Goal: Task Accomplishment & Management: Complete application form

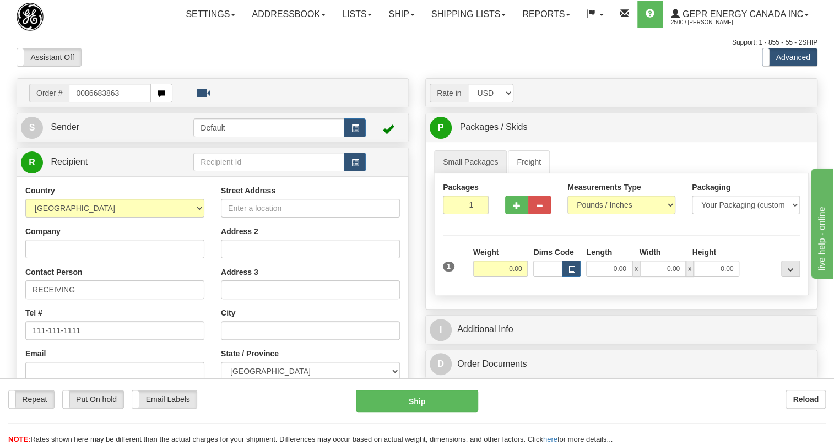
click at [84, 102] on input "0086683863" at bounding box center [110, 93] width 82 height 19
type input "86683863"
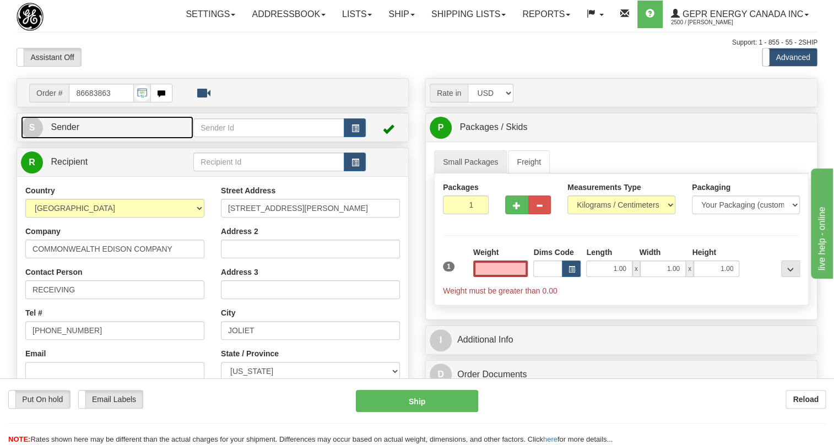
type input "0.00"
click at [72, 132] on span "Sender" at bounding box center [65, 126] width 29 height 9
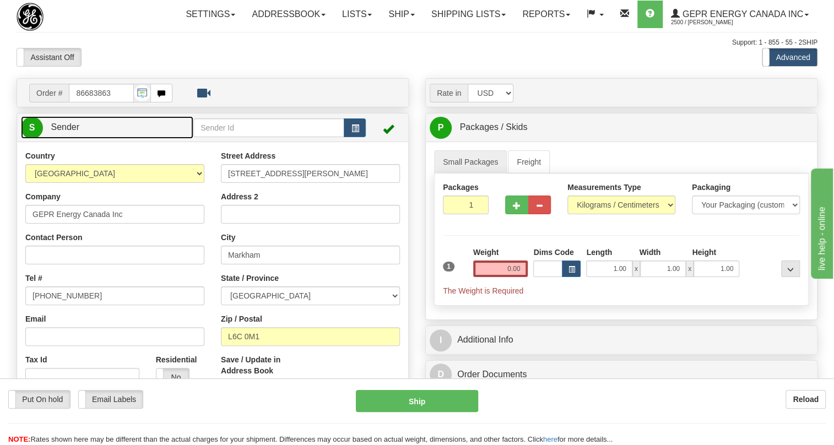
type input "MARKHAM"
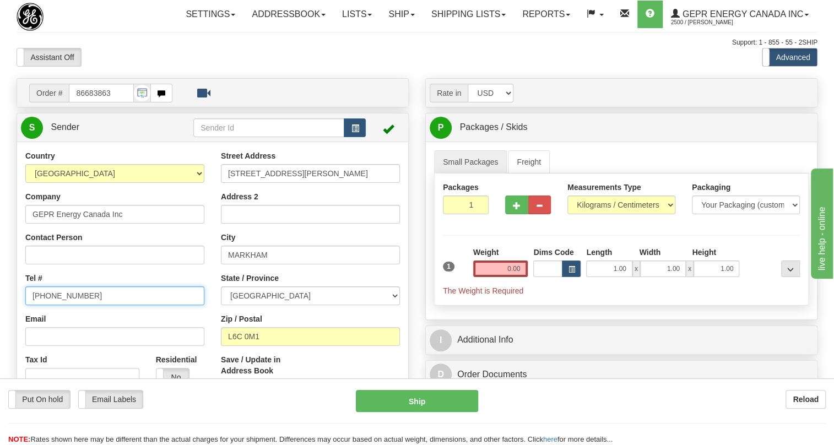
click at [66, 305] on input "[PHONE_NUMBER]" at bounding box center [114, 295] width 179 height 19
paste input "[PHONE_NUMBER]"
type input "[PHONE_NUMBER]"
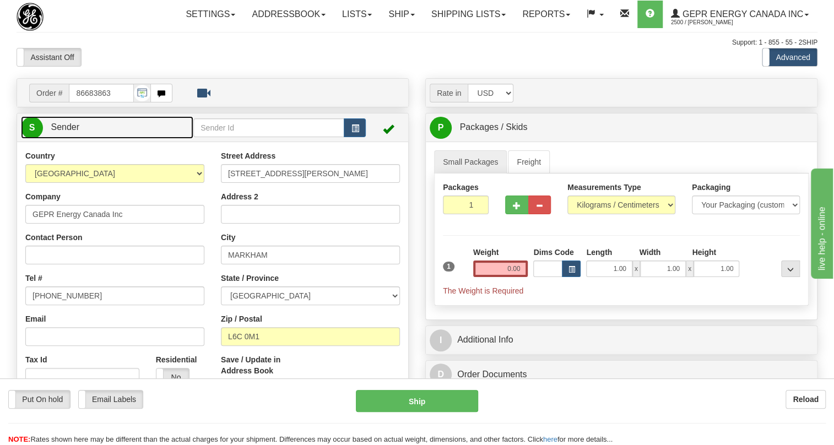
click at [66, 132] on span "Sender" at bounding box center [65, 126] width 29 height 9
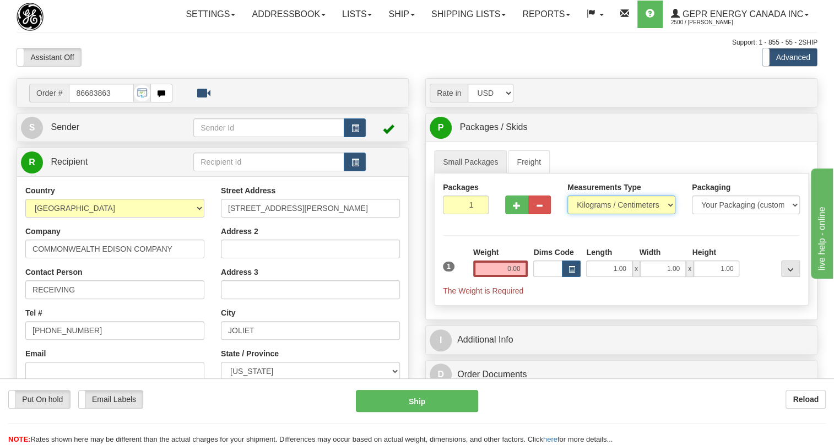
click at [588, 214] on select "Pounds / Inches Kilograms / Centimeters" at bounding box center [621, 204] width 108 height 19
click at [591, 214] on select "Pounds / Inches Kilograms / Centimeters" at bounding box center [621, 204] width 108 height 19
click at [611, 214] on select "Pounds / Inches Kilograms / Centimeters" at bounding box center [621, 204] width 108 height 19
select select "0"
click at [567, 214] on select "Pounds / Inches Kilograms / Centimeters" at bounding box center [621, 204] width 108 height 19
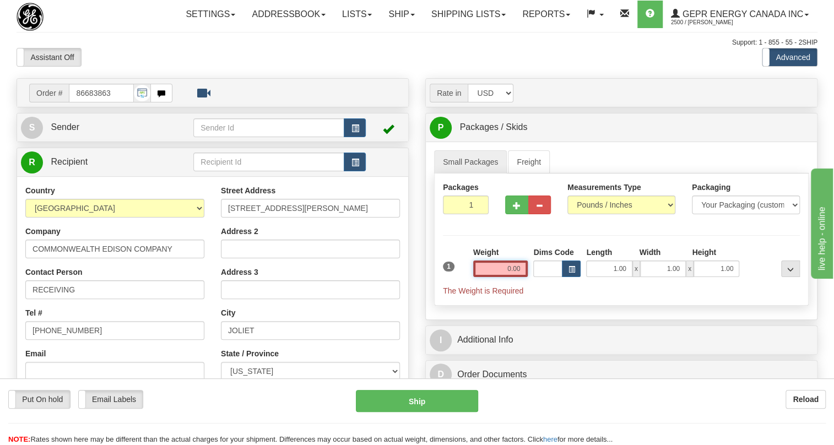
click at [503, 277] on input "0.00" at bounding box center [500, 268] width 55 height 17
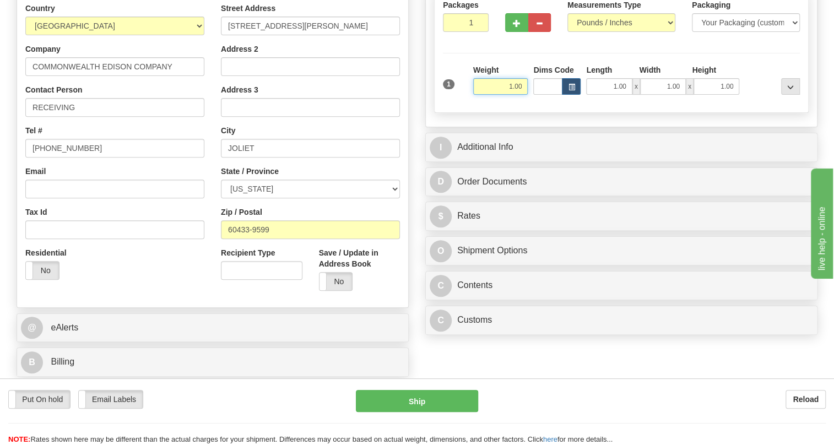
scroll to position [200, 0]
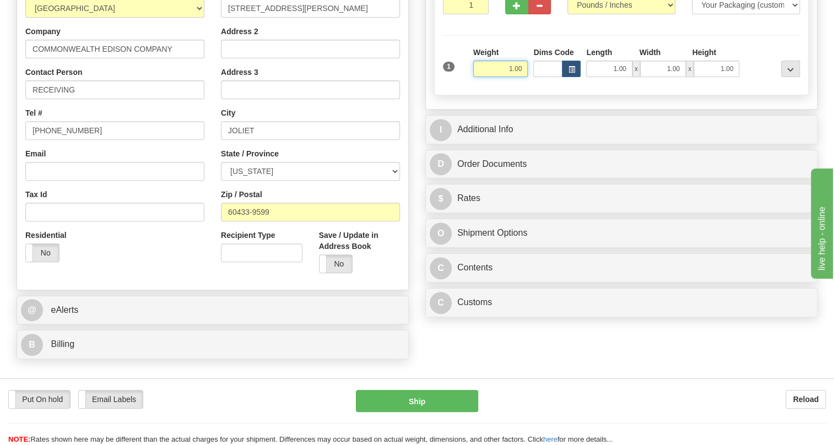
type input "1.00"
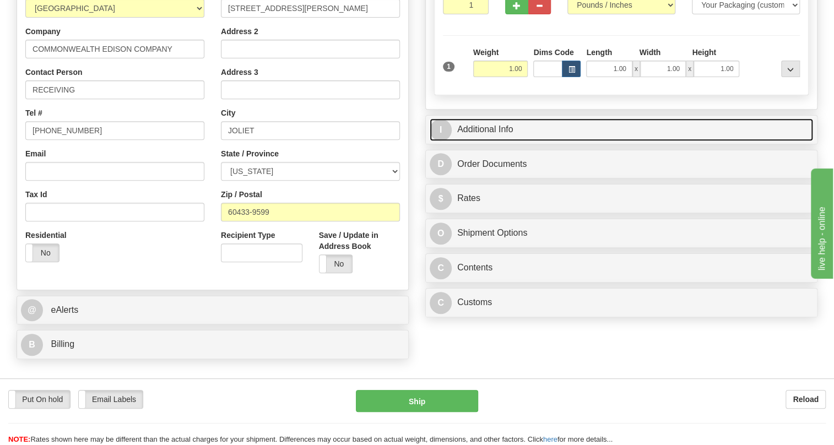
click at [491, 141] on link "I Additional Info" at bounding box center [621, 129] width 383 height 23
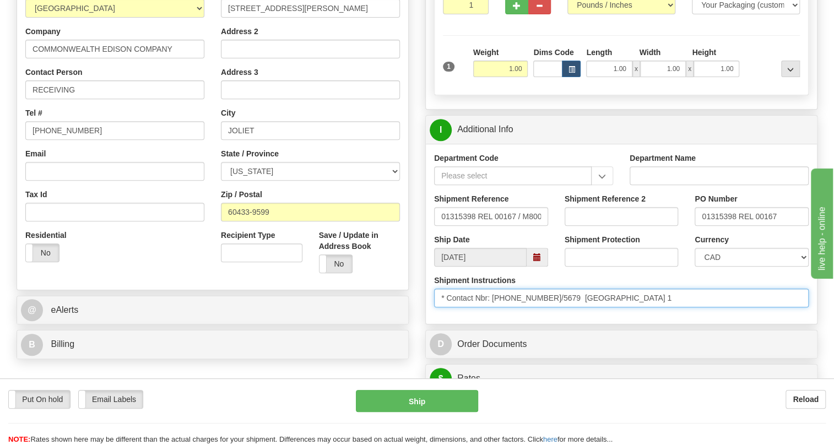
drag, startPoint x: 561, startPoint y: 322, endPoint x: 493, endPoint y: 326, distance: 68.4
click at [493, 307] on input "* Contact Nbr: [PHONE_NUMBER]/5679 [GEOGRAPHIC_DATA] 1" at bounding box center [621, 298] width 374 height 19
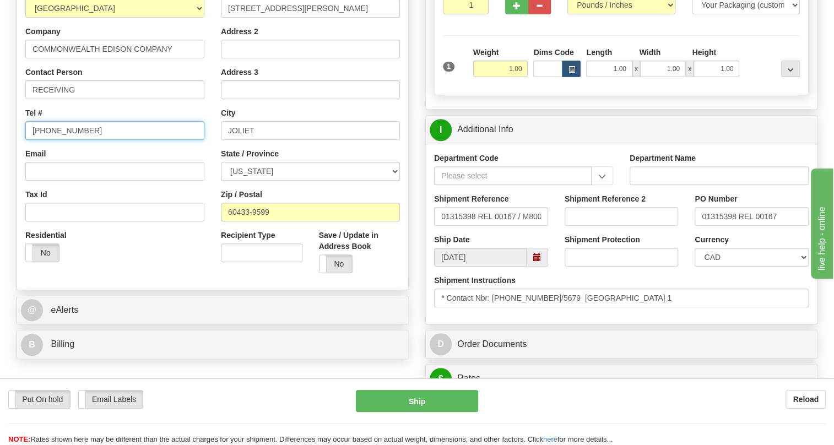
click at [71, 140] on input "[PHONE_NUMBER]" at bounding box center [114, 130] width 179 height 19
paste input "[PHONE_NUMBER]/5679"
type input "[PHONE_NUMBER]/5679"
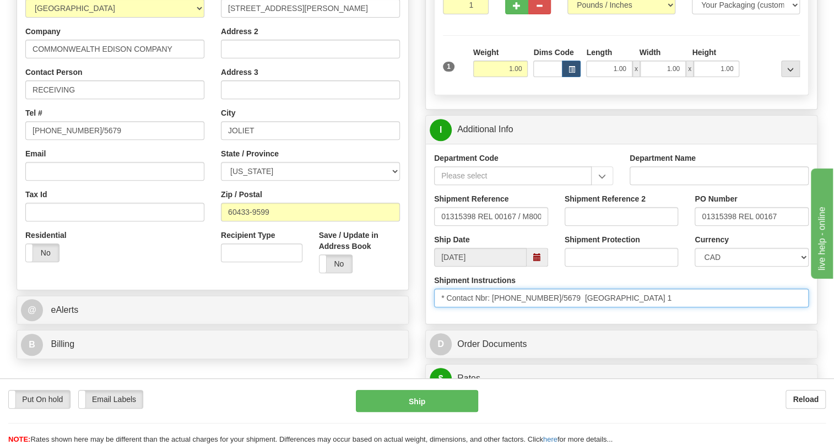
drag, startPoint x: 629, startPoint y: 322, endPoint x: 565, endPoint y: 325, distance: 64.5
click at [565, 307] on input "* Contact Nbr: [PHONE_NUMBER]/5679 [GEOGRAPHIC_DATA] 1" at bounding box center [621, 298] width 374 height 19
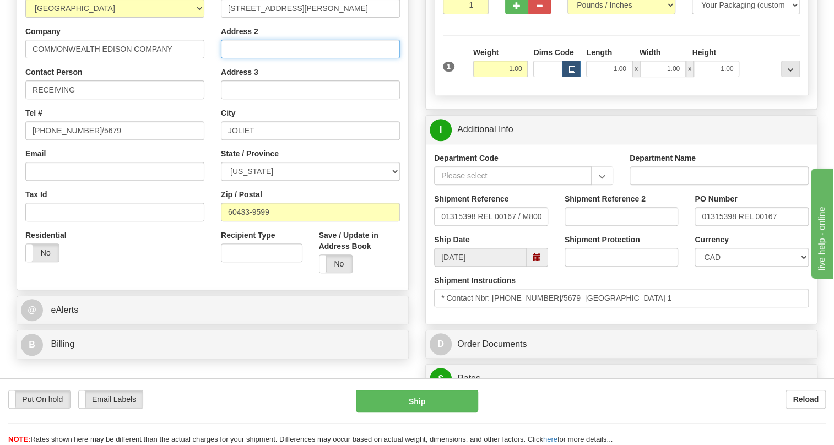
click at [233, 58] on input "Address 2" at bounding box center [310, 49] width 179 height 19
paste input "Joliet warehouse 1"
type input "Joliet warehouse 1"
click at [740, 267] on select "CAD USD EUR ZAR [PERSON_NAME] ARN AUD AUS AWG BBD BFR BGN BHD BMD BND BRC BRL C…" at bounding box center [751, 257] width 114 height 19
select select "1"
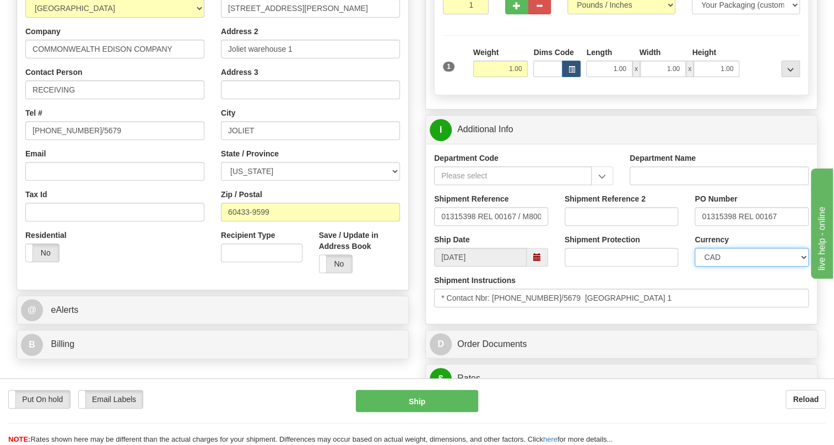
click at [694, 267] on select "CAD USD EUR ZAR [PERSON_NAME] ARN AUD AUS AWG BBD BFR BGN BHD BMD BND BRC BRL C…" at bounding box center [751, 257] width 114 height 19
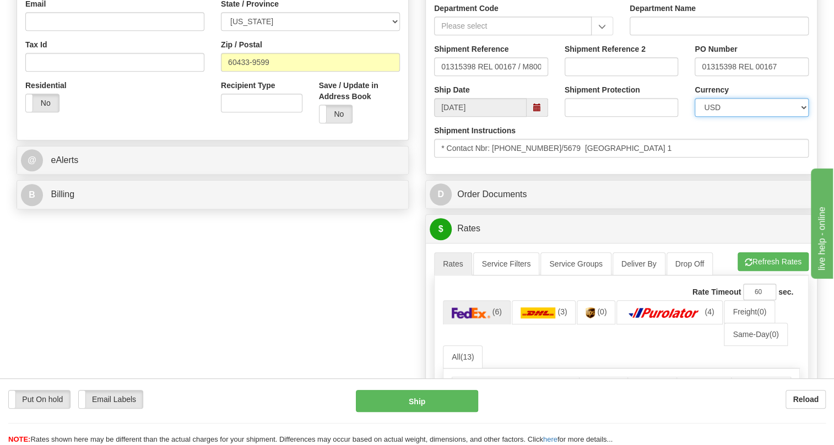
scroll to position [350, 0]
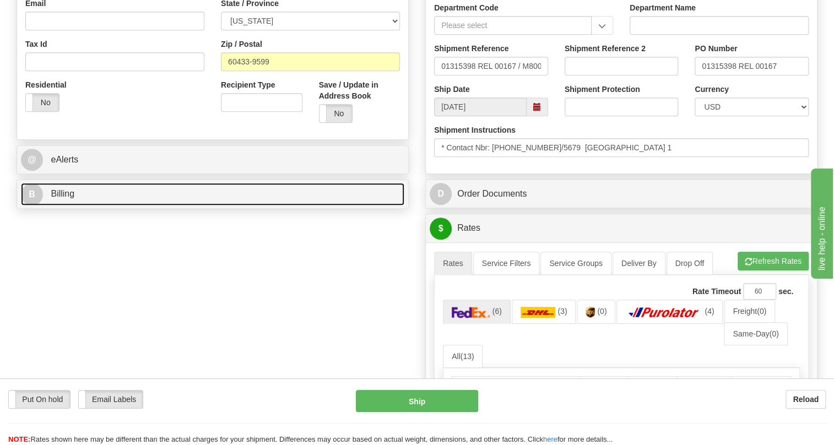
click at [68, 198] on span "Billing" at bounding box center [63, 193] width 24 height 9
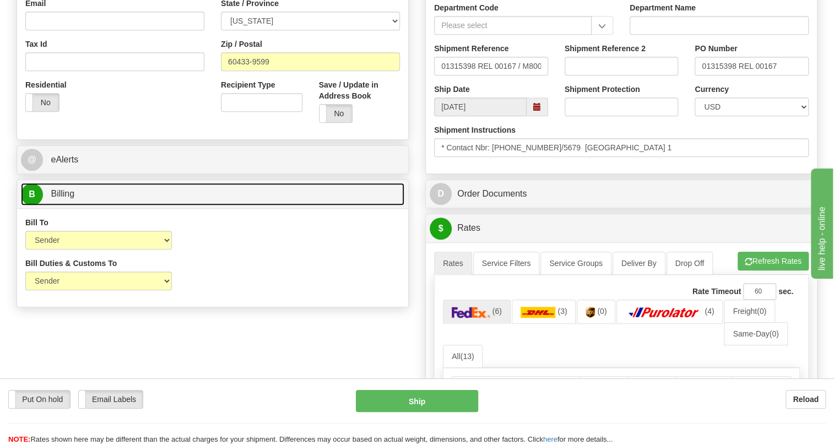
click at [60, 198] on span "Billing" at bounding box center [63, 193] width 24 height 9
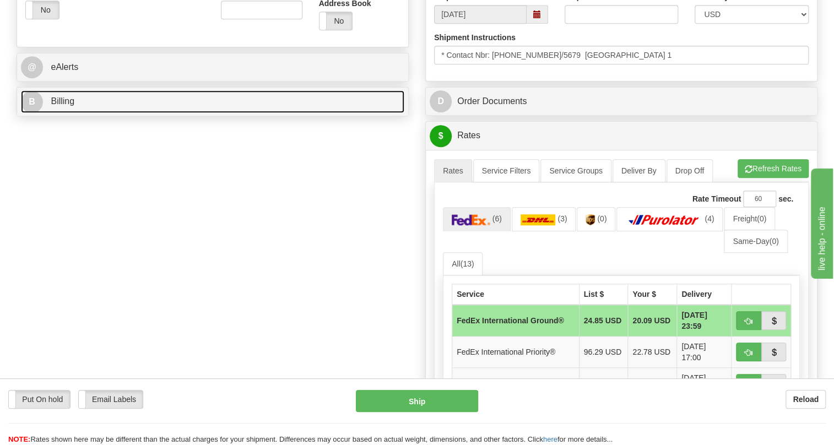
scroll to position [450, 0]
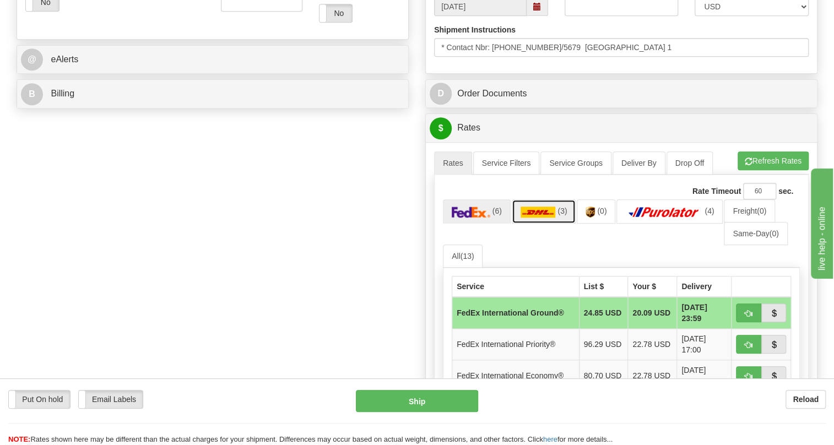
click at [539, 218] on img at bounding box center [537, 212] width 35 height 11
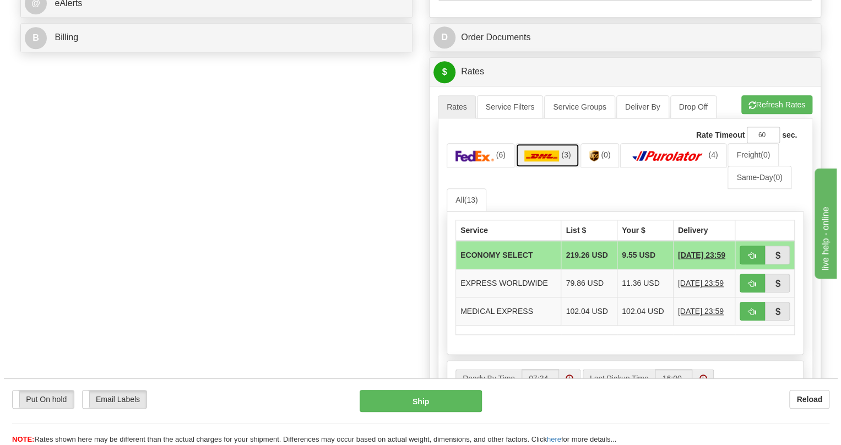
scroll to position [551, 0]
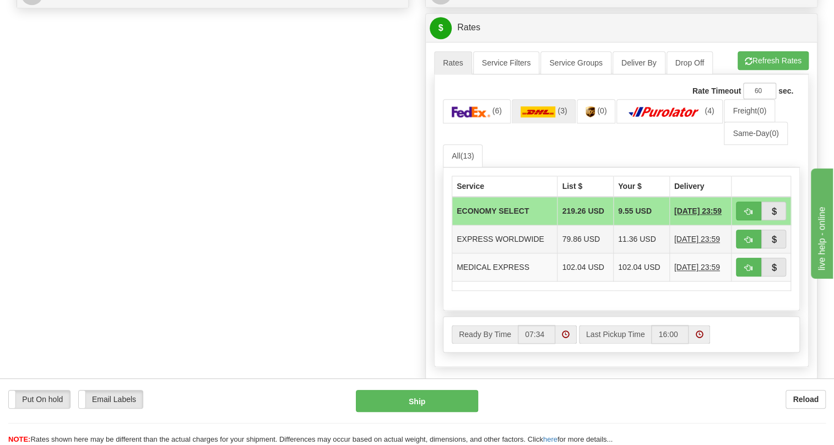
click at [517, 253] on td "EXPRESS WORLDWIDE" at bounding box center [504, 239] width 105 height 28
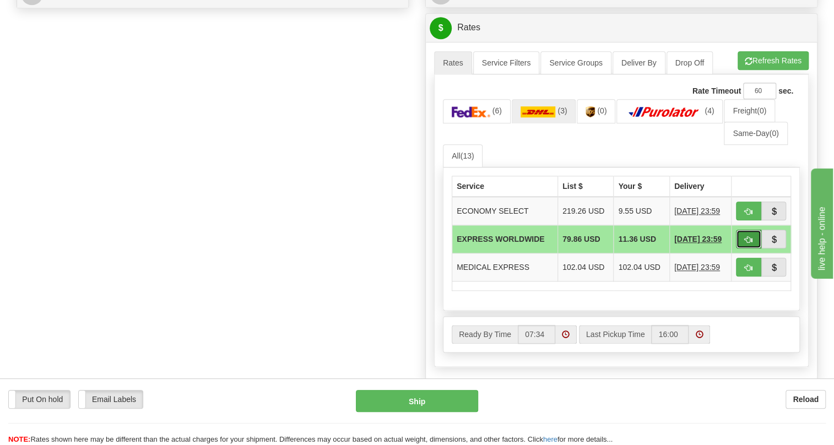
click at [743, 248] on button "button" at bounding box center [748, 239] width 25 height 19
type input "P"
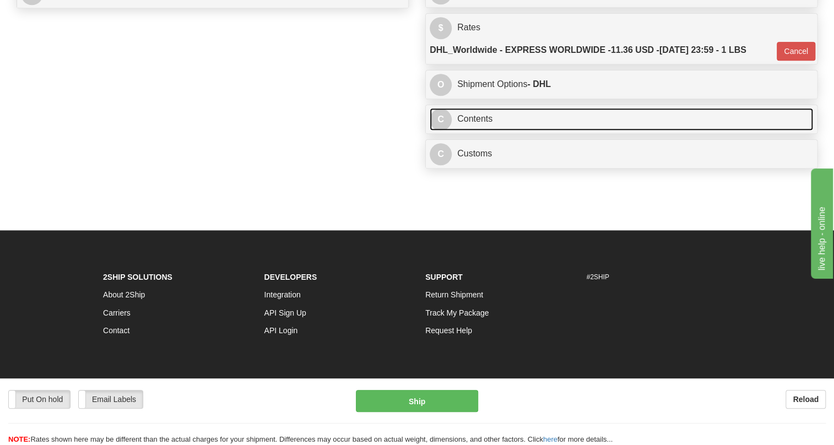
click at [479, 131] on link "C Contents" at bounding box center [621, 119] width 383 height 23
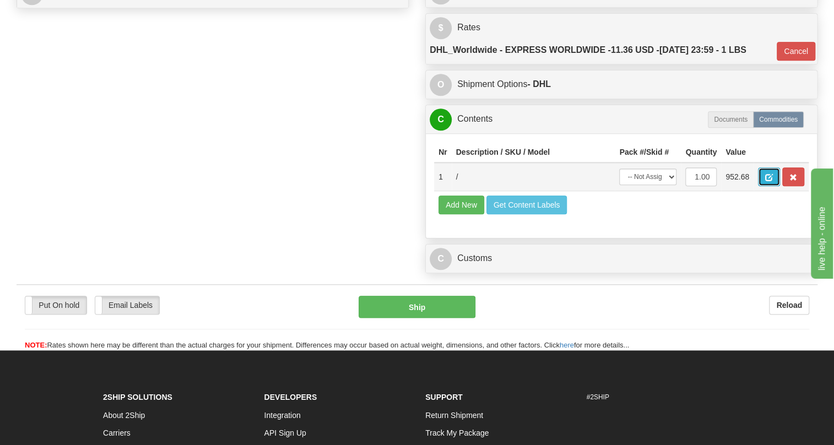
click at [766, 181] on span "button" at bounding box center [769, 177] width 8 height 7
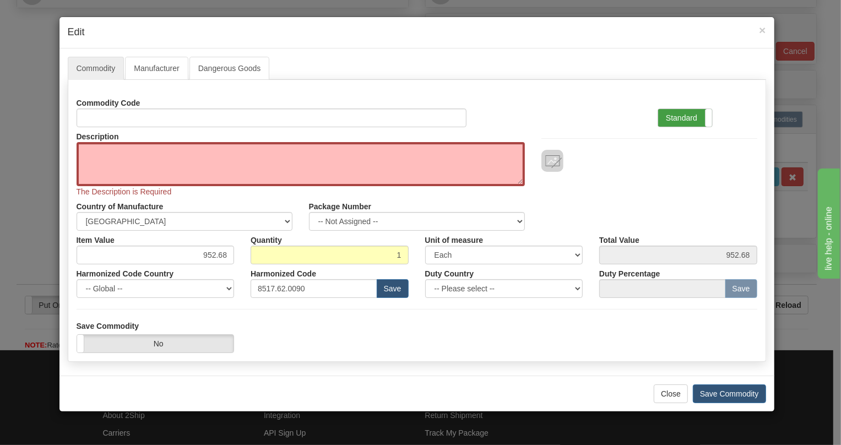
click at [677, 115] on label "Standard" at bounding box center [685, 118] width 54 height 18
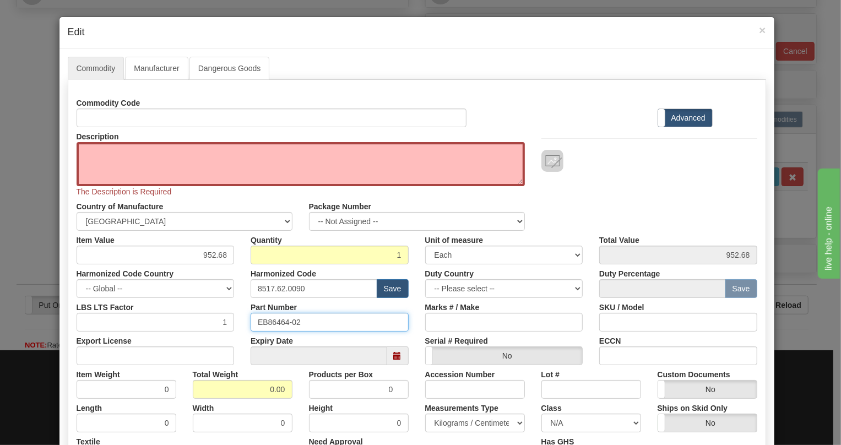
click at [270, 320] on input "EB86464-02" at bounding box center [330, 322] width 158 height 19
click at [119, 158] on textarea "Description" at bounding box center [301, 164] width 448 height 44
paste textarea "DaTa NX64 UNIT"
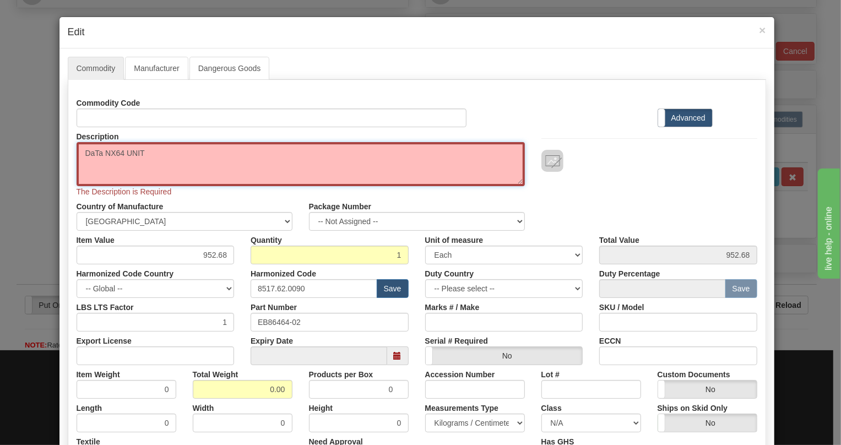
type textarea "DaTa NX64 UNIT"
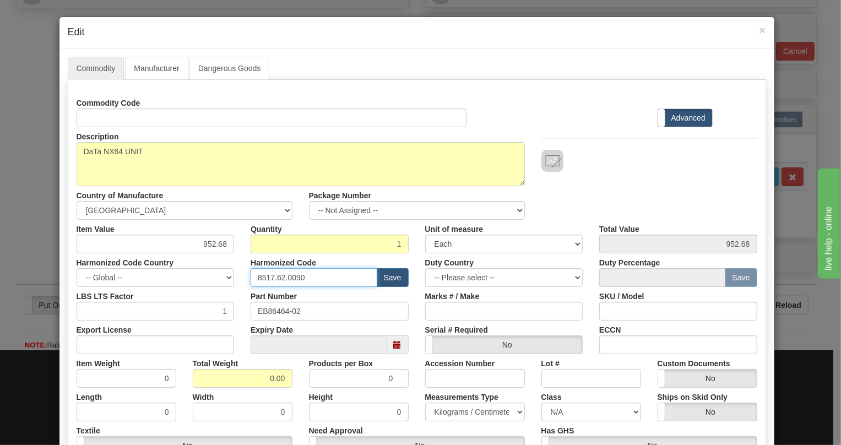
click at [286, 278] on input "8517.62.0090" at bounding box center [314, 277] width 127 height 19
paste input "79.000"
type input "8517.79.0000"
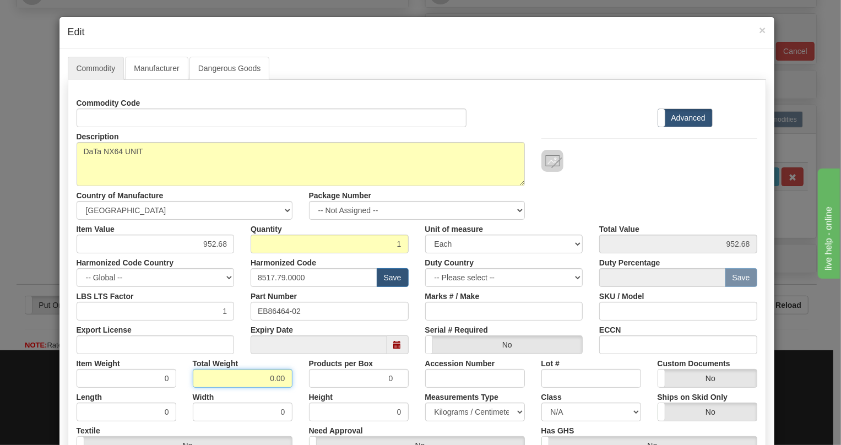
click at [258, 375] on input "0.00" at bounding box center [243, 378] width 100 height 19
type input "1.00"
type input "1.0000"
click at [459, 411] on select "Pounds / Inches Kilograms / Centimeters" at bounding box center [475, 412] width 100 height 19
select select "0"
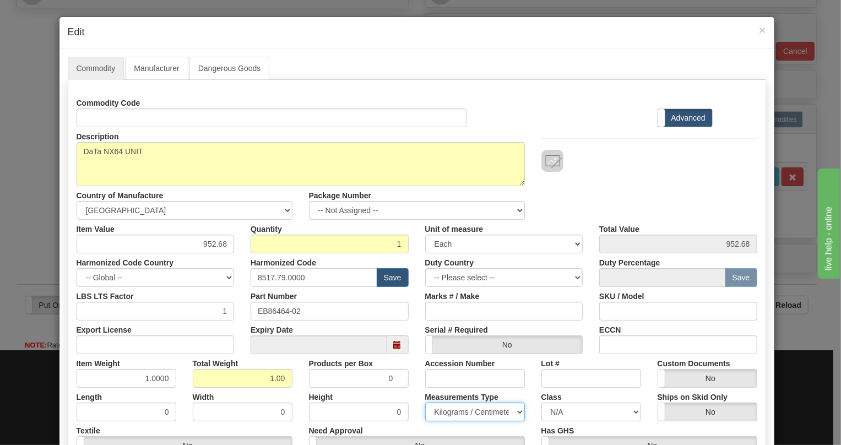
click at [425, 403] on select "Pounds / Inches Kilograms / Centimeters" at bounding box center [475, 412] width 100 height 19
click at [404, 360] on div "Products per Box 0" at bounding box center [359, 371] width 116 height 34
click at [216, 245] on input "952.68" at bounding box center [156, 244] width 158 height 19
paste input "311,5"
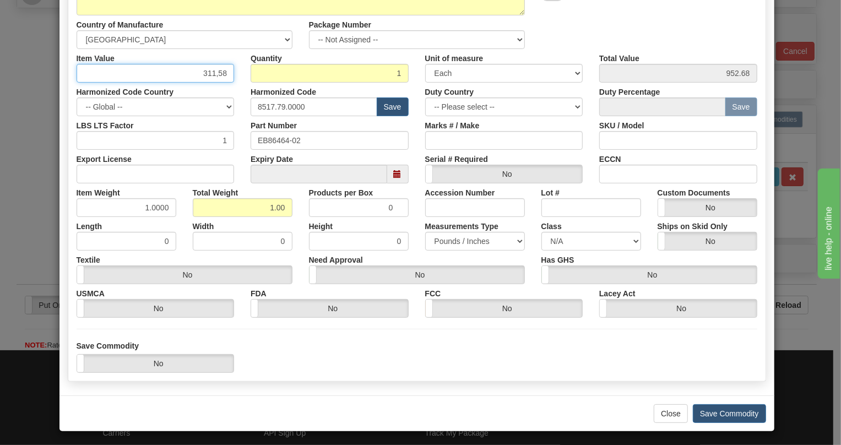
scroll to position [173, 0]
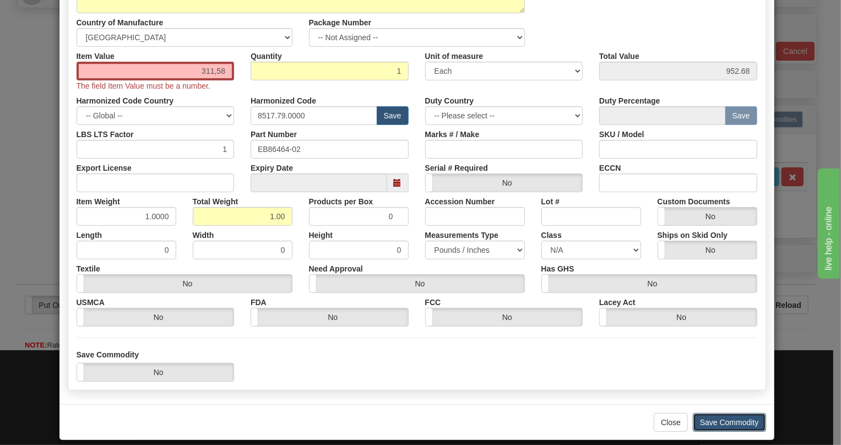
click at [707, 413] on button "Save Commodity" at bounding box center [729, 422] width 73 height 19
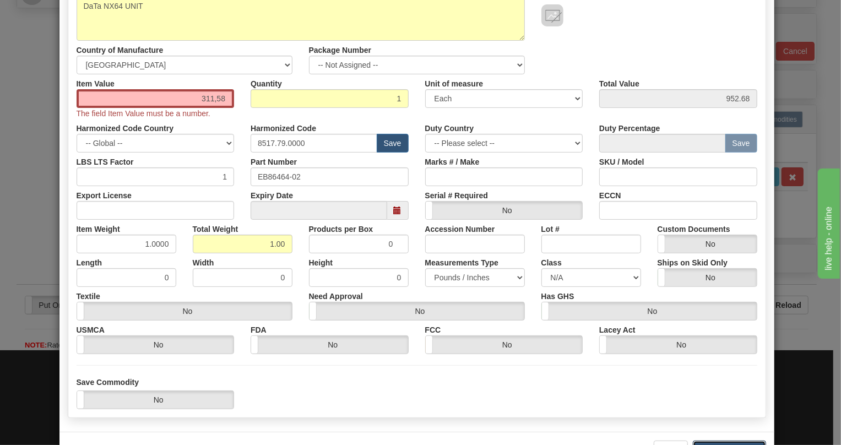
scroll to position [123, 0]
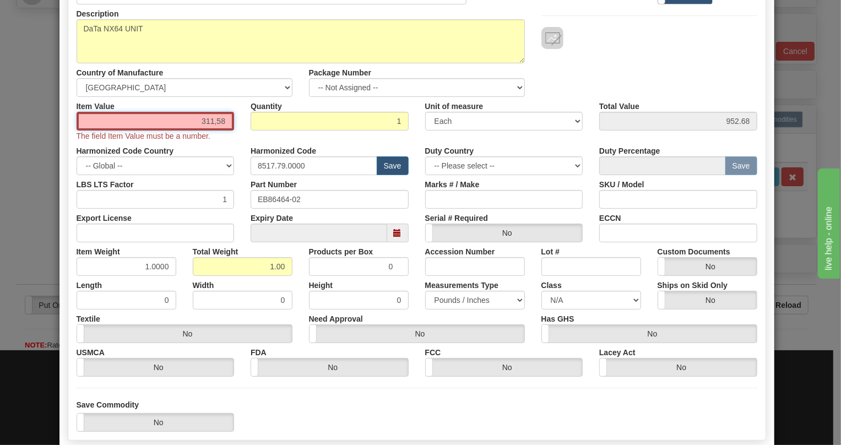
click at [224, 120] on input "311,58" at bounding box center [156, 121] width 158 height 19
click at [226, 121] on input "311,58" at bounding box center [156, 121] width 158 height 19
click at [214, 124] on input "311,58" at bounding box center [156, 121] width 158 height 19
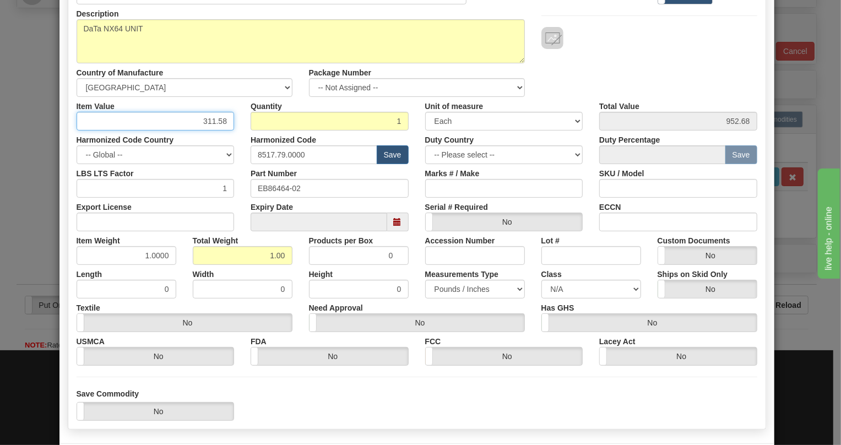
type input "311.58"
click at [242, 134] on div "Harmonized Code 8517.79.0000 Save" at bounding box center [329, 148] width 175 height 34
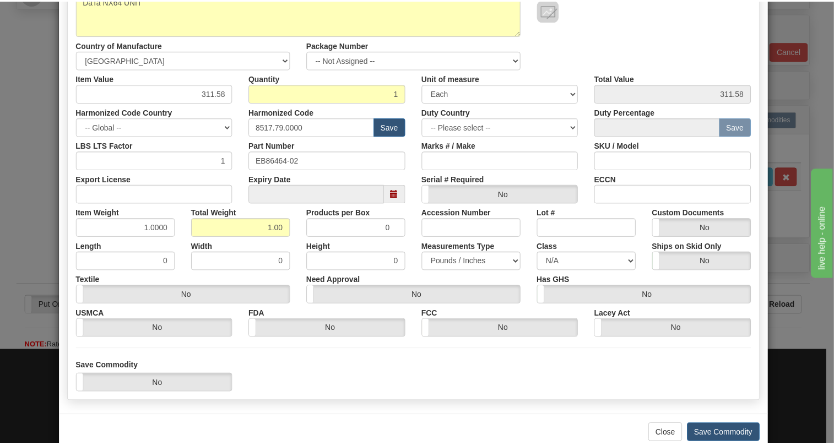
scroll to position [173, 0]
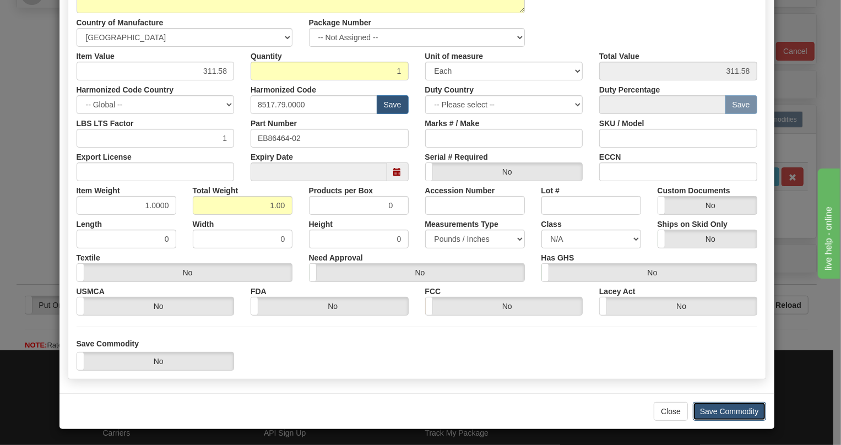
click at [727, 412] on button "Save Commodity" at bounding box center [729, 411] width 73 height 19
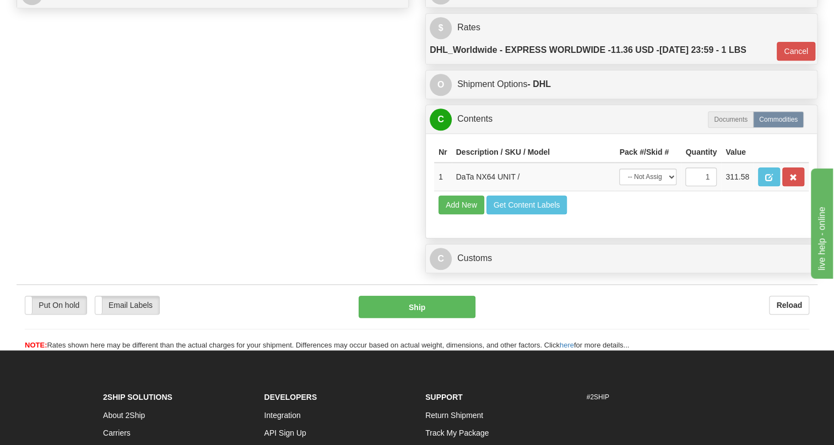
scroll to position [501, 0]
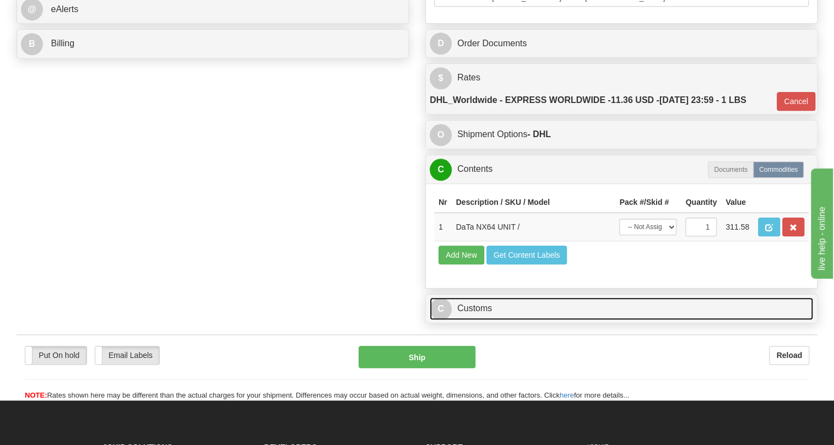
click at [478, 320] on link "C Customs" at bounding box center [621, 308] width 383 height 23
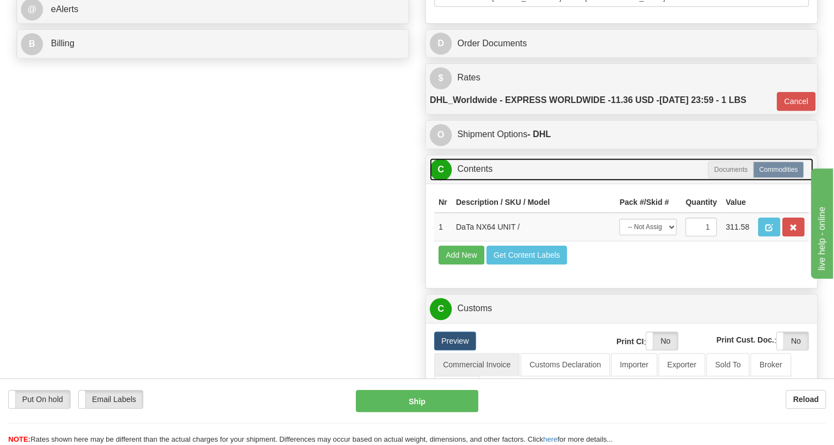
click at [484, 181] on link "C Contents" at bounding box center [621, 169] width 383 height 23
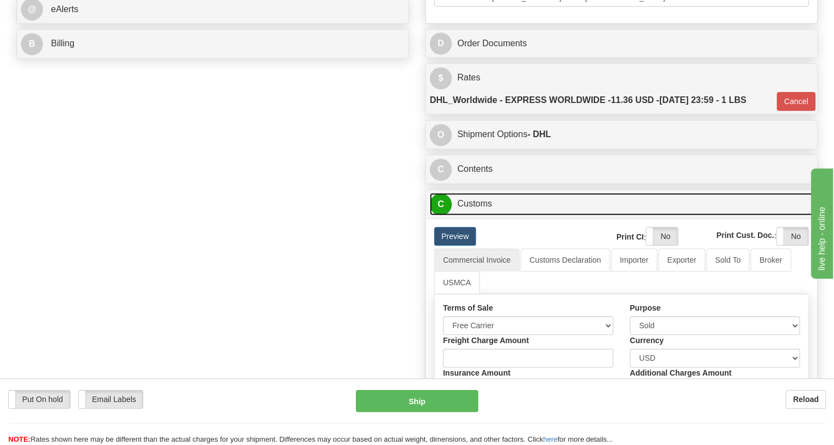
click at [477, 215] on link "C Customs" at bounding box center [621, 204] width 383 height 23
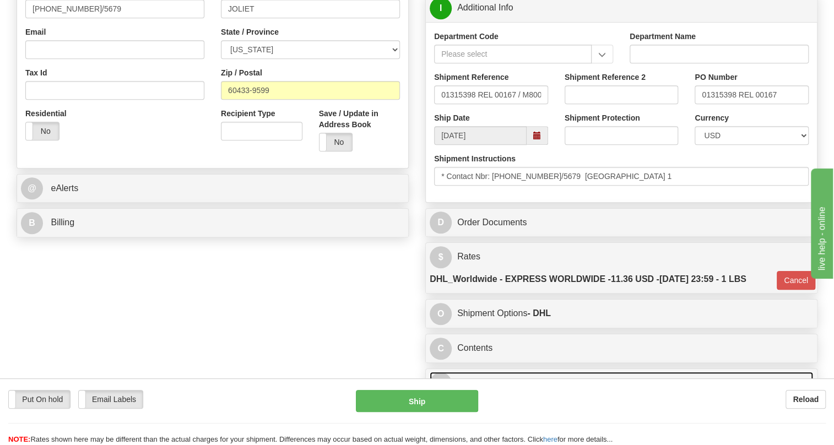
scroll to position [300, 0]
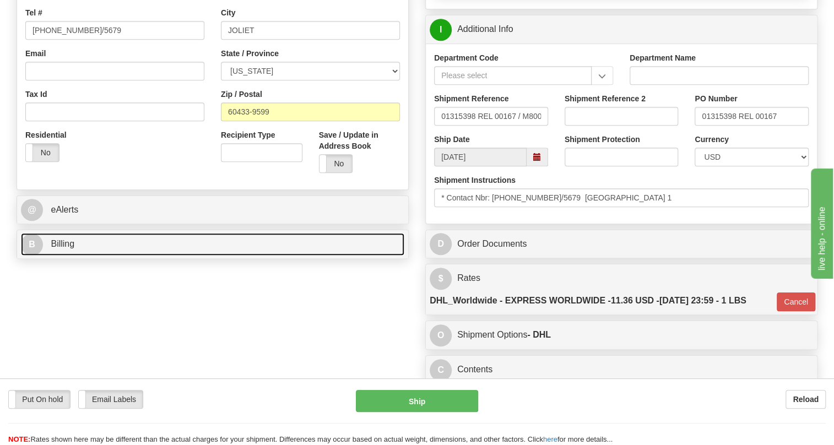
click at [64, 248] on span "Billing" at bounding box center [63, 243] width 24 height 9
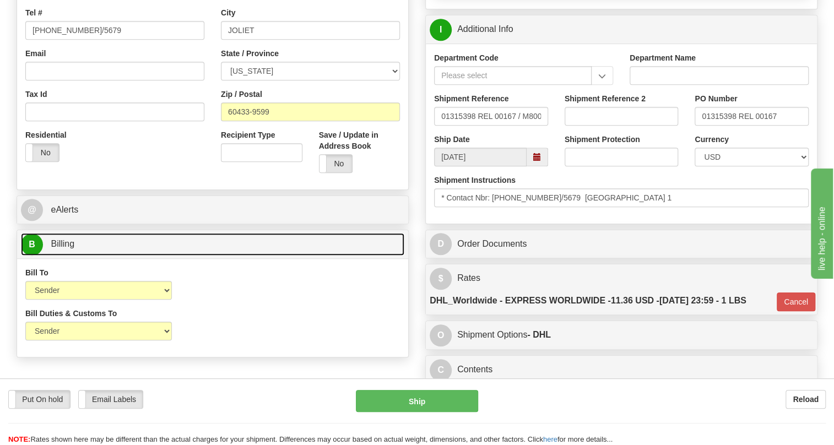
click at [64, 248] on span "Billing" at bounding box center [63, 243] width 24 height 9
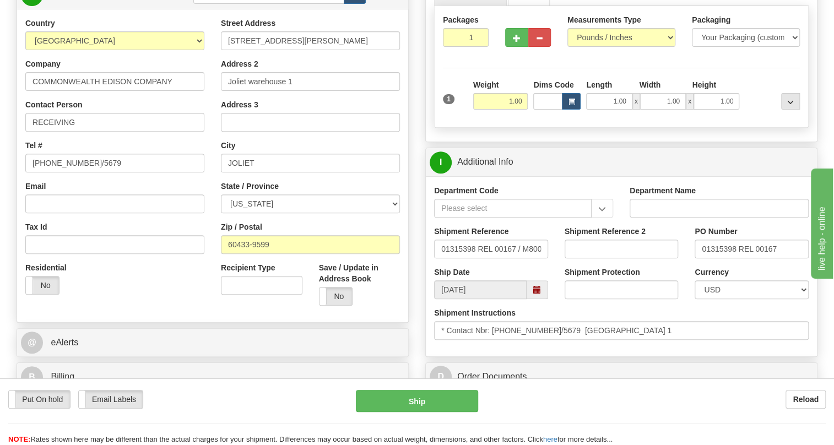
scroll to position [150, 0]
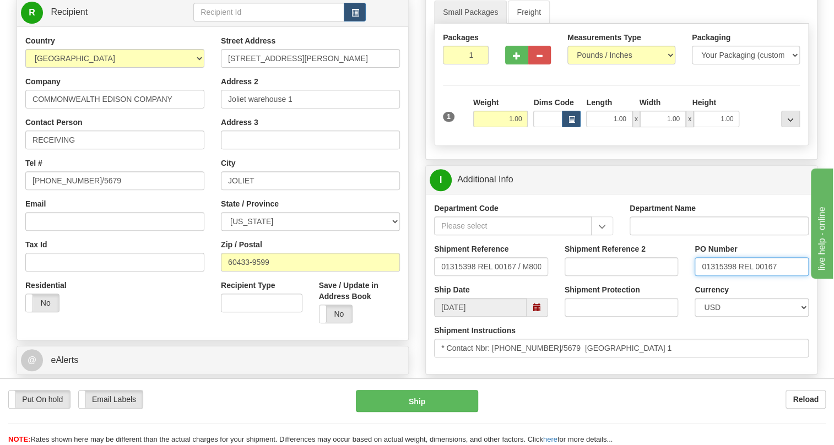
click at [748, 276] on input "01315398 REL 00167" at bounding box center [751, 266] width 114 height 19
click at [129, 149] on input "RECEIVING" at bounding box center [114, 140] width 179 height 19
click at [107, 149] on input "RECEIVING" at bounding box center [114, 140] width 179 height 19
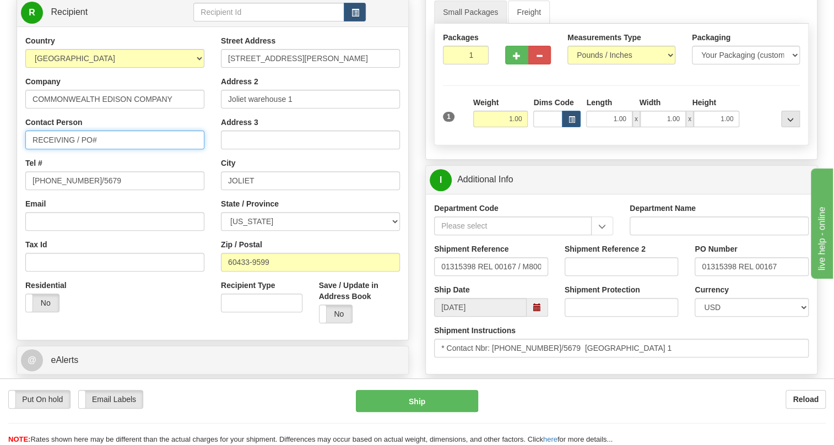
paste input "01315398 REL 00167"
type input "RECEIVING / PO# 01315398 REL 00167"
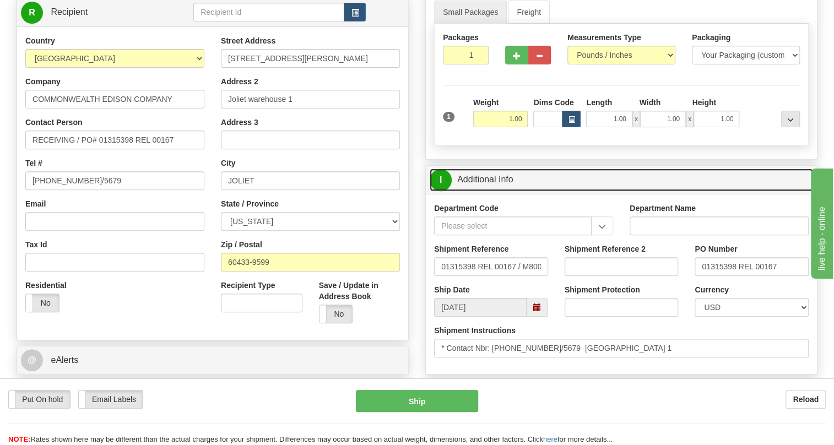
click at [496, 191] on link "I Additional Info" at bounding box center [621, 180] width 383 height 23
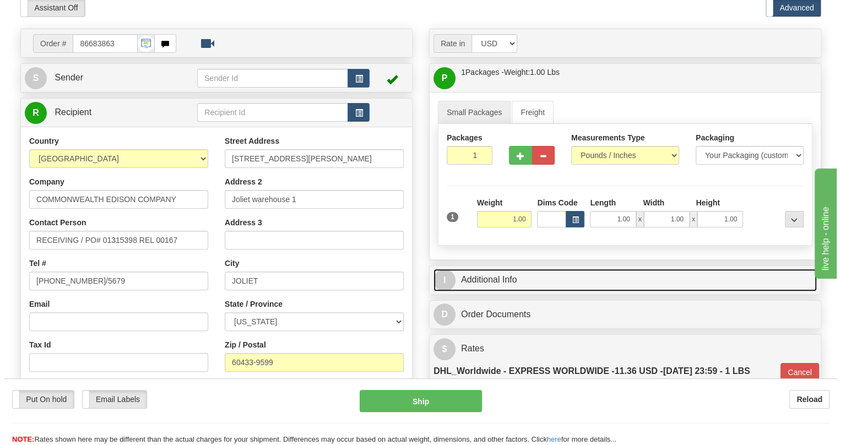
scroll to position [100, 0]
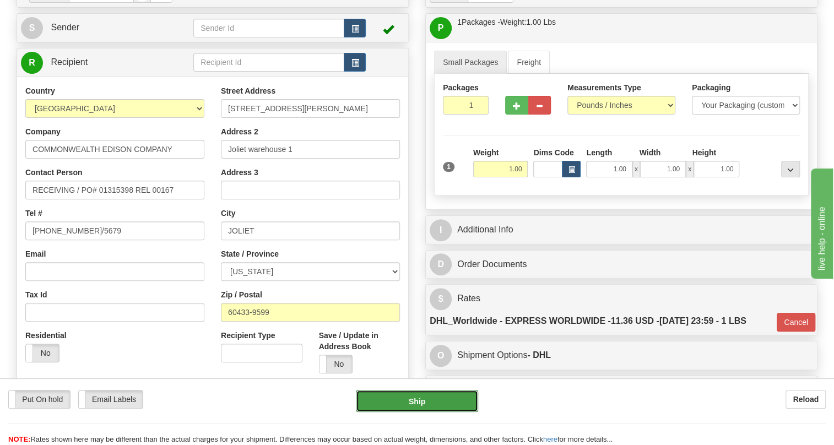
click at [421, 401] on button "Ship" at bounding box center [417, 401] width 122 height 22
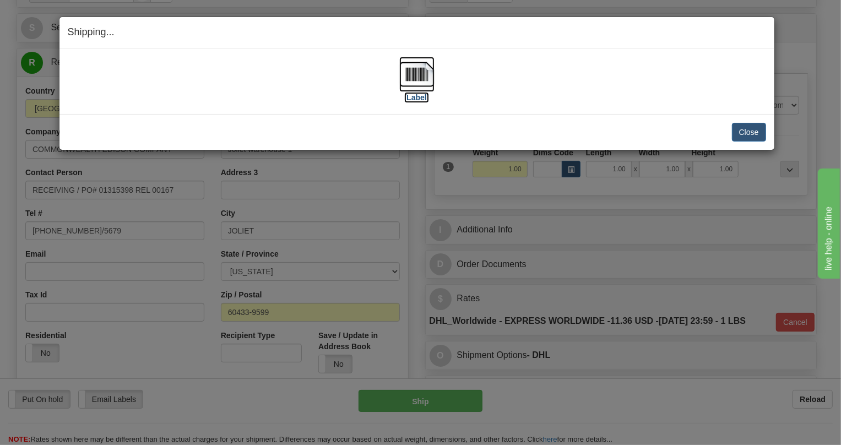
click at [415, 75] on img at bounding box center [416, 74] width 35 height 35
click at [756, 134] on button "Close" at bounding box center [749, 132] width 34 height 19
